Goal: Transaction & Acquisition: Purchase product/service

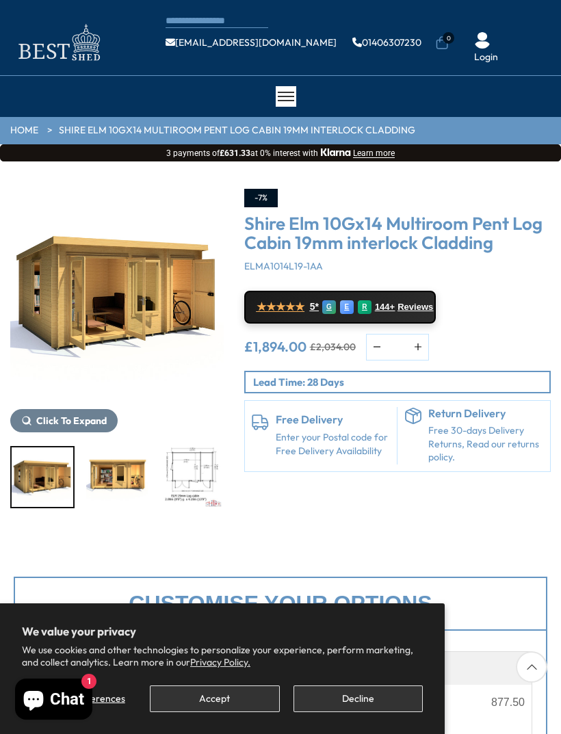
click at [159, 297] on img "1 / 11" at bounding box center [116, 295] width 213 height 213
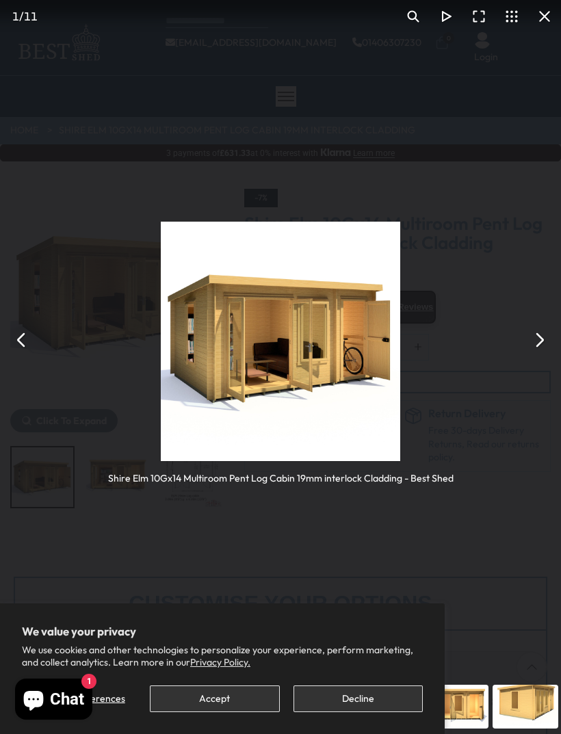
click at [313, 375] on img "You can close this modal content with the ESC key" at bounding box center [280, 341] width 239 height 239
click at [557, 341] on div "Shire Elm 10Gx14 Multiroom Pent Log Cabin 19mm interlock Cladding - Best Shed" at bounding box center [280, 339] width 561 height 679
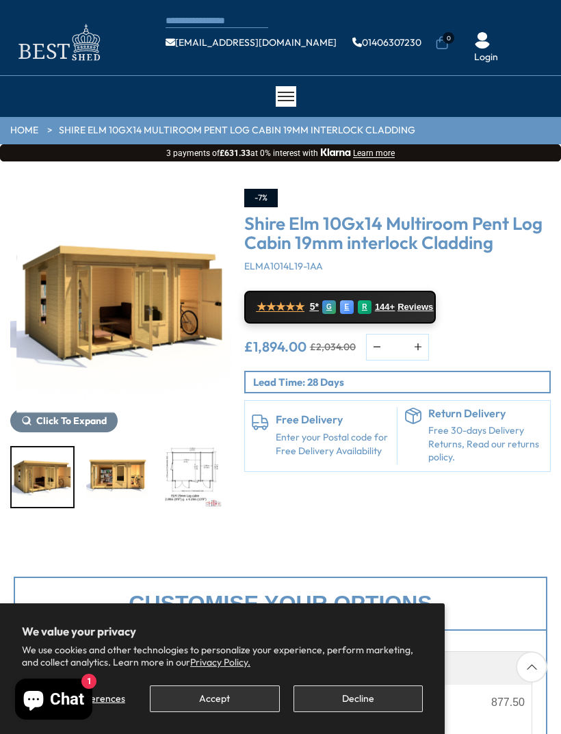
click at [543, 330] on button "You can close this modal content with the ESC key" at bounding box center [538, 339] width 33 height 33
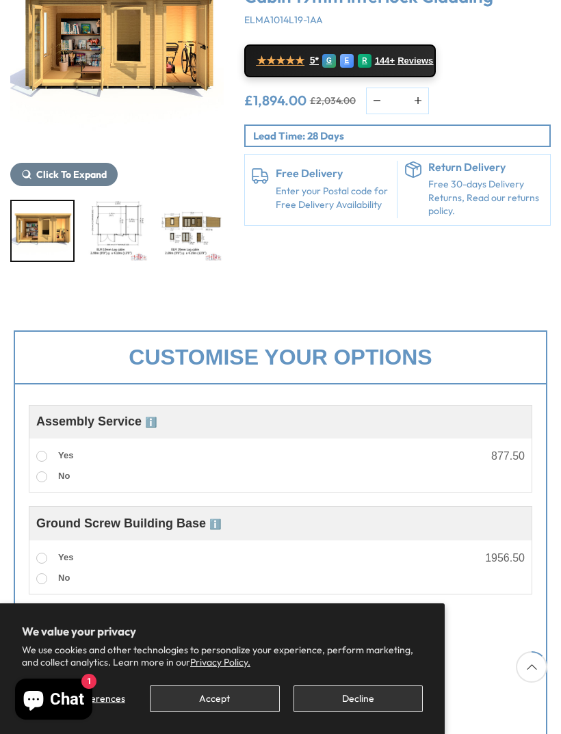
scroll to position [247, 0]
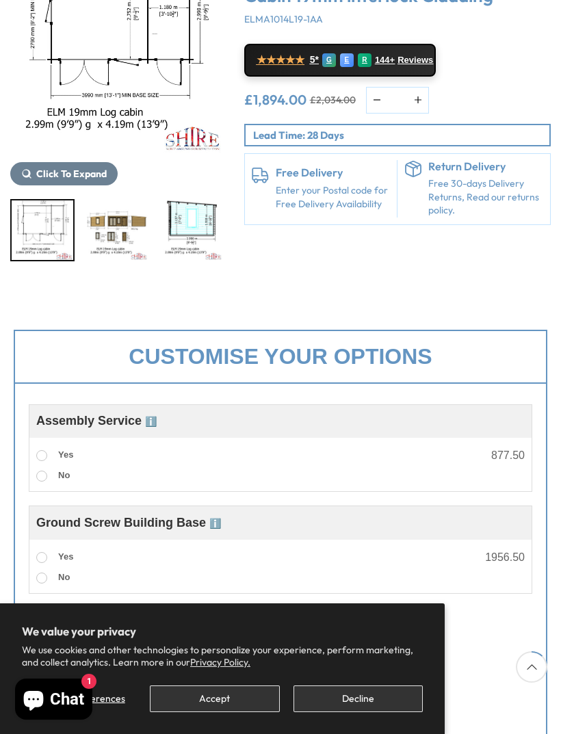
click at [117, 214] on img "4 / 11" at bounding box center [117, 229] width 62 height 59
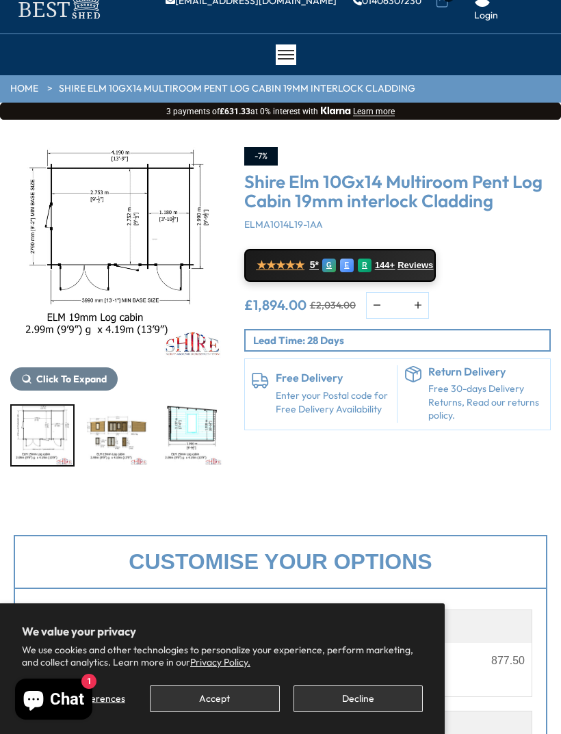
scroll to position [0, 0]
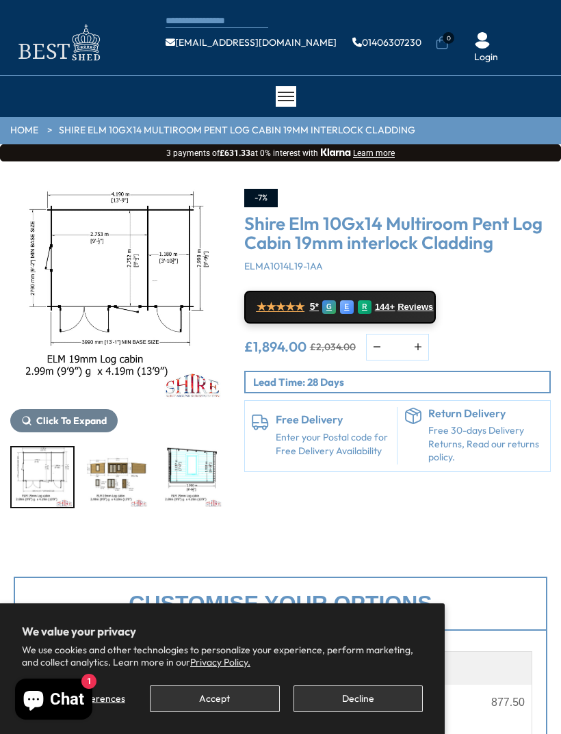
click at [49, 725] on section "We value your privacy We use cookies and other technologies to personalize your…" at bounding box center [222, 668] width 444 height 131
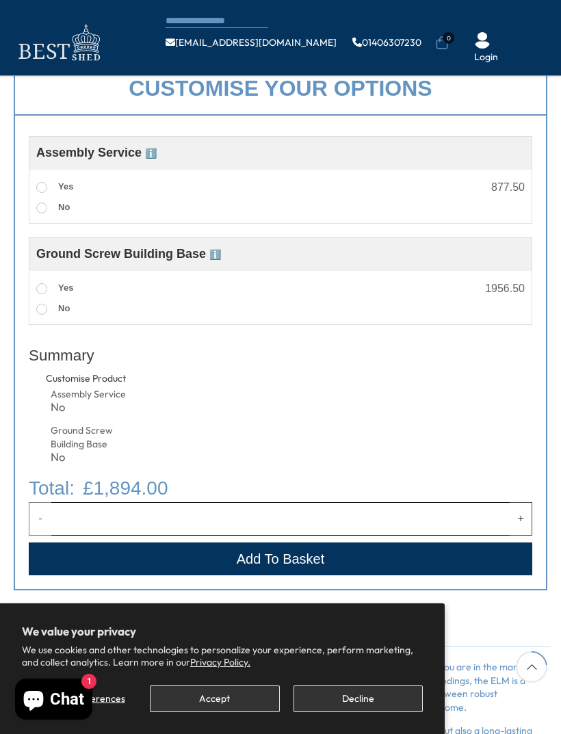
scroll to position [438, 0]
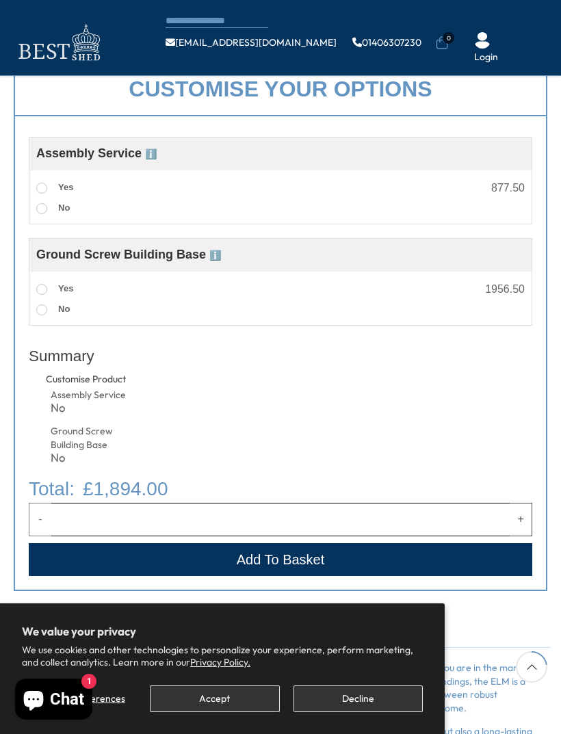
click at [49, 289] on label "Yes" at bounding box center [54, 289] width 37 height 18
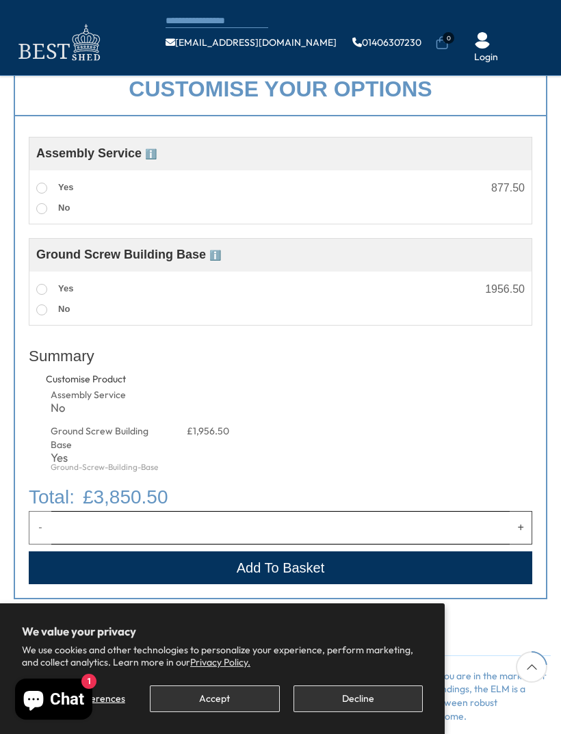
click at [386, 308] on div "No" at bounding box center [280, 309] width 488 height 21
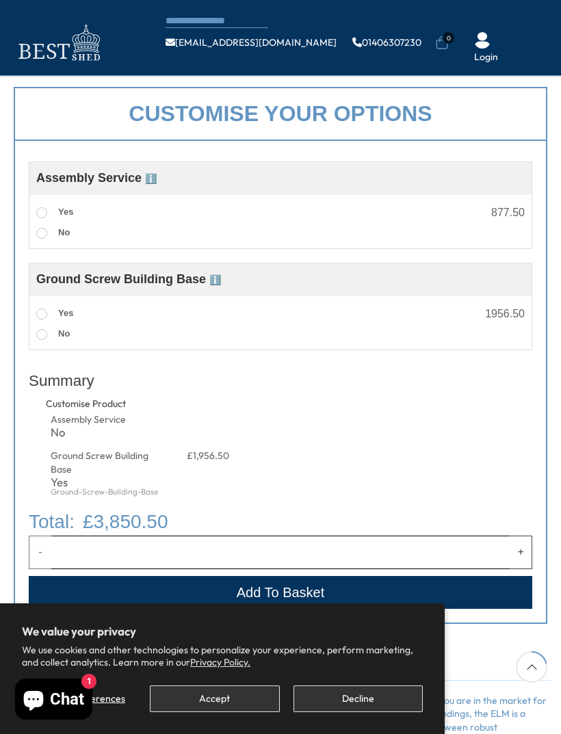
scroll to position [413, 0]
click at [53, 328] on label "No" at bounding box center [53, 335] width 34 height 18
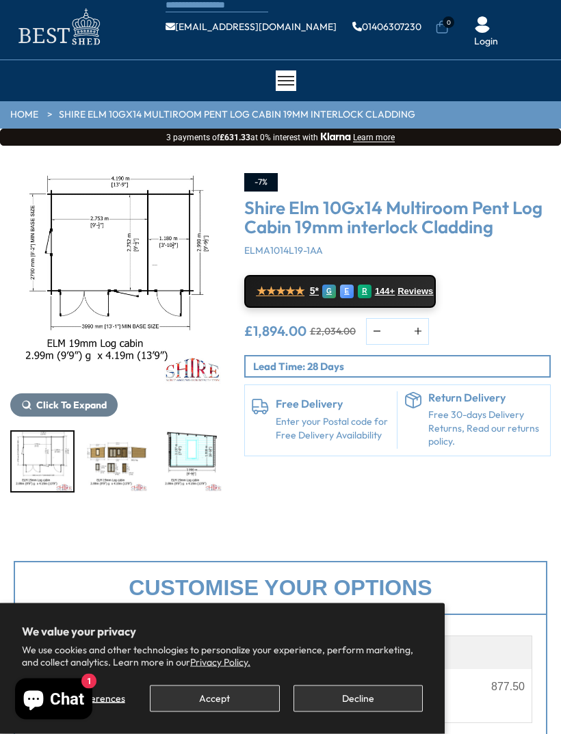
scroll to position [0, 0]
